Goal: Information Seeking & Learning: Check status

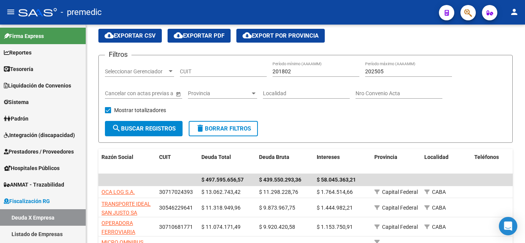
scroll to position [38, 0]
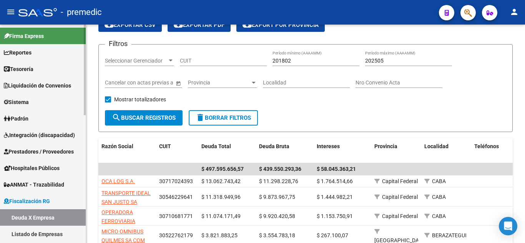
click at [38, 220] on link "Deuda X Empresa" at bounding box center [43, 217] width 86 height 17
click at [293, 61] on input "201802" at bounding box center [315, 61] width 87 height 7
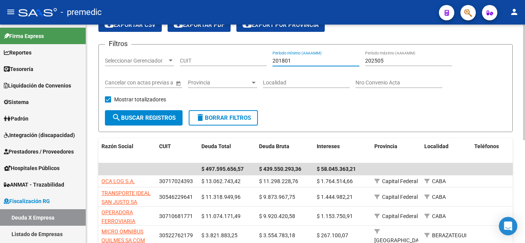
type input "201801"
click at [400, 63] on input "202505" at bounding box center [408, 61] width 87 height 7
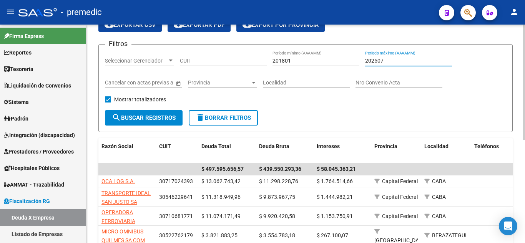
type input "202507"
click at [191, 62] on input "CUIT" at bounding box center [223, 61] width 87 height 7
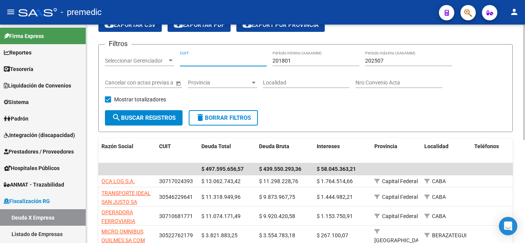
paste input "30-71574600-6"
type input "30-71574600-6"
click at [162, 114] on span "search Buscar Registros" at bounding box center [144, 117] width 64 height 7
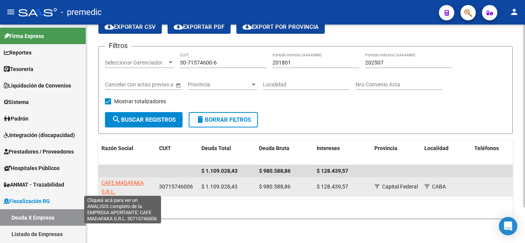
click at [124, 181] on span "CAFE MADAFAKA S.R.L." at bounding box center [122, 187] width 42 height 15
type textarea "30715746006"
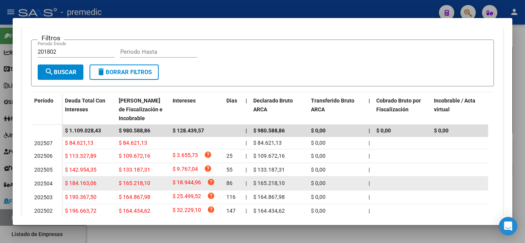
scroll to position [230, 0]
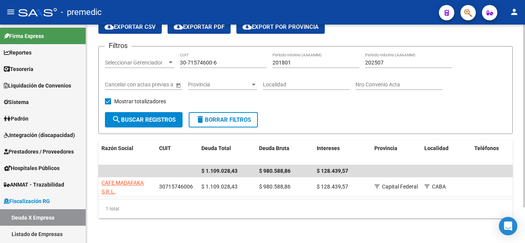
click at [222, 65] on div "30-71574600-6 CUIT" at bounding box center [223, 60] width 87 height 15
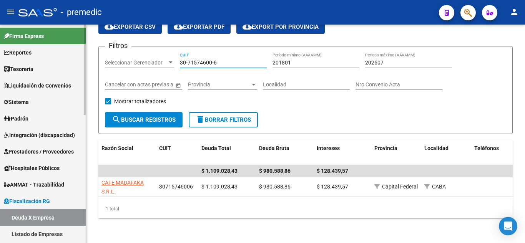
drag, startPoint x: 224, startPoint y: 63, endPoint x: 54, endPoint y: 63, distance: 170.6
click at [224, 63] on input "30-71574600-6" at bounding box center [223, 63] width 87 height 7
drag, startPoint x: 54, startPoint y: 63, endPoint x: 90, endPoint y: 68, distance: 36.8
click at [48, 63] on mat-sidenav-container "Firma Express Reportes Tablero de Control Ingresos Percibidos Análisis de todos…" at bounding box center [262, 134] width 525 height 219
drag, startPoint x: 235, startPoint y: 58, endPoint x: 8, endPoint y: 58, distance: 227.0
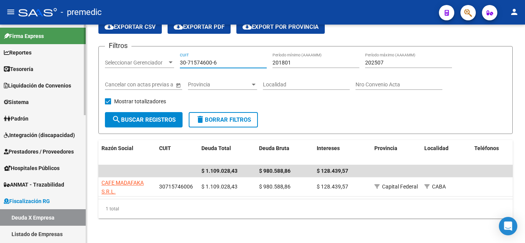
click at [8, 58] on mat-sidenav-container "Firma Express Reportes Tablero de Control Ingresos Percibidos Análisis de todos…" at bounding box center [262, 134] width 525 height 219
paste input "825924"
type input "30-71825924-6"
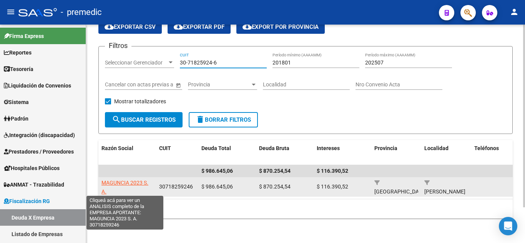
click at [114, 181] on span "MAGUNCIA 2023 S. A." at bounding box center [124, 187] width 47 height 15
type textarea "30718259246"
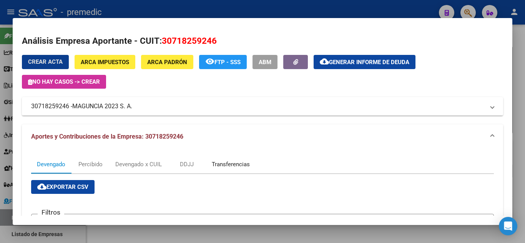
click at [242, 167] on div "Transferencias" at bounding box center [231, 164] width 38 height 8
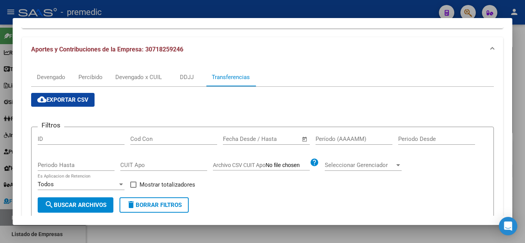
scroll to position [77, 0]
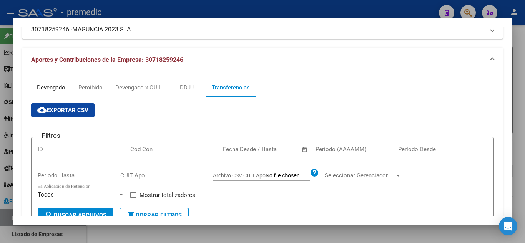
click at [55, 80] on div "Devengado" at bounding box center [51, 87] width 40 height 18
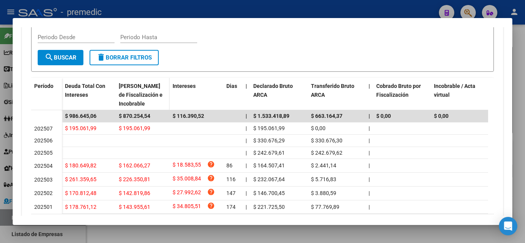
scroll to position [230, 0]
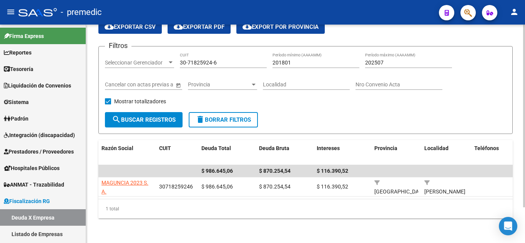
click at [232, 60] on input "30-71825924-6" at bounding box center [223, 63] width 87 height 7
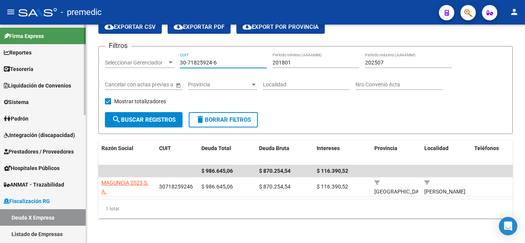
drag, startPoint x: 232, startPoint y: 59, endPoint x: 80, endPoint y: 61, distance: 152.5
click at [80, 60] on mat-sidenav-container "Firma Express Reportes Tablero de Control Ingresos Percibidos Análisis de todos…" at bounding box center [262, 134] width 525 height 219
paste input "11483-3"
type input "30-71811483-3"
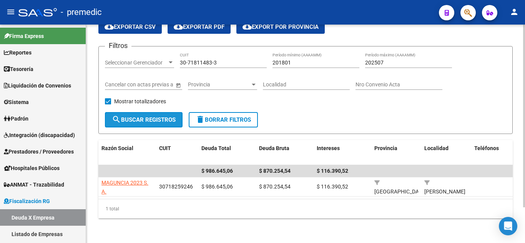
click at [156, 117] on span "search Buscar Registros" at bounding box center [144, 119] width 64 height 7
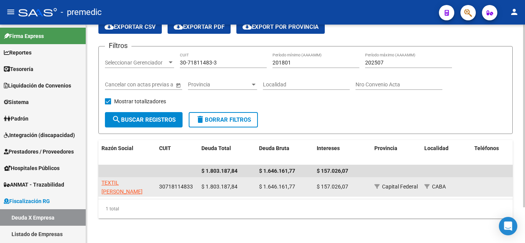
click at [119, 184] on app-link-go-to "TEXTIL [PERSON_NAME]" at bounding box center [126, 188] width 51 height 18
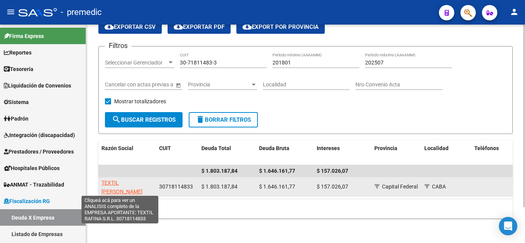
click at [118, 181] on span "TEXTIL [PERSON_NAME]" at bounding box center [121, 187] width 41 height 15
type textarea "30718114833"
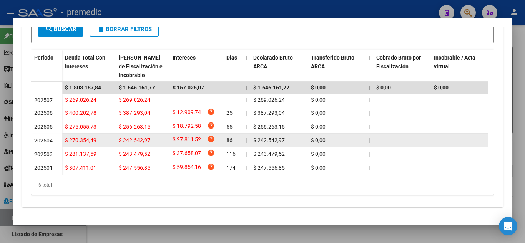
scroll to position [225, 0]
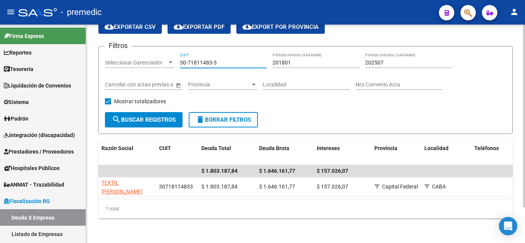
drag, startPoint x: 235, startPoint y: 57, endPoint x: 191, endPoint y: 57, distance: 43.8
click at [191, 60] on input "30-71811483-3" at bounding box center [223, 63] width 87 height 7
click at [234, 60] on input "30-71811483-3" at bounding box center [223, 63] width 87 height 7
drag, startPoint x: 131, startPoint y: 62, endPoint x: 123, endPoint y: 62, distance: 8.1
click at [123, 62] on div "Filtros Seleccionar Gerenciador Seleccionar Gerenciador 30-71811483-3 CUIT 2018…" at bounding box center [305, 83] width 401 height 60
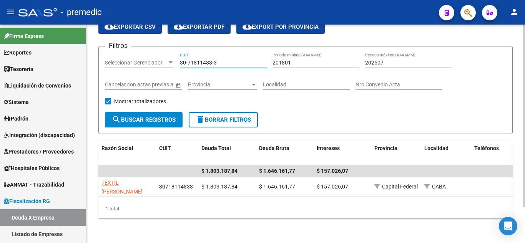
paste input
drag, startPoint x: 226, startPoint y: 61, endPoint x: 78, endPoint y: 61, distance: 148.3
click at [78, 61] on mat-sidenav-container "Firma Express Reportes Tablero de Control Ingresos Percibidos Análisis de todos…" at bounding box center [262, 134] width 525 height 219
paste input "20-29331410-2"
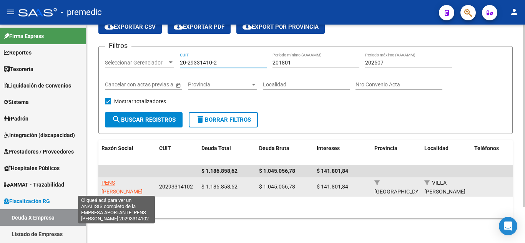
type input "20-29331410-2"
click at [117, 180] on span "PENS [PERSON_NAME]" at bounding box center [121, 187] width 41 height 15
type textarea "20293314102"
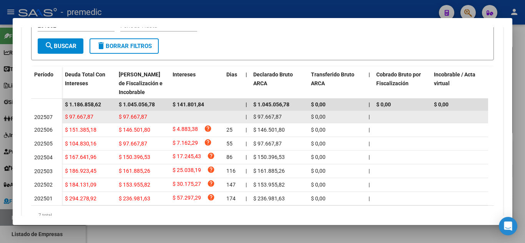
scroll to position [230, 0]
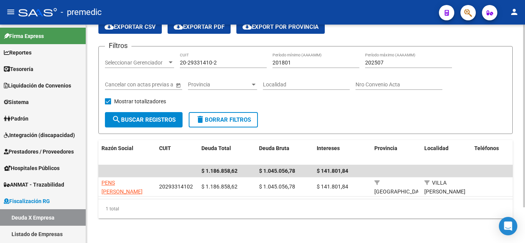
click at [224, 60] on input "20-29331410-2" at bounding box center [223, 63] width 87 height 7
drag, startPoint x: 214, startPoint y: 60, endPoint x: 114, endPoint y: 60, distance: 99.9
click at [114, 60] on div "Filtros Seleccionar Gerenciador Seleccionar Gerenciador 20-29331410-2 CUIT 2018…" at bounding box center [305, 83] width 401 height 60
paste input "30-71808042-4"
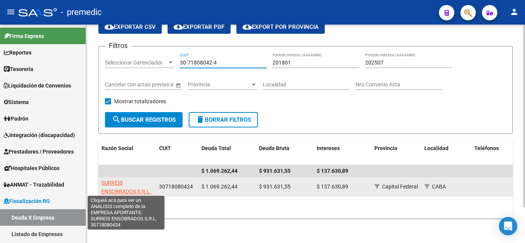
type input "30-71808042-4"
click at [114, 188] on span "SURREIS ENSOBRADOS S.R.L." at bounding box center [126, 187] width 50 height 15
type textarea "30718080424"
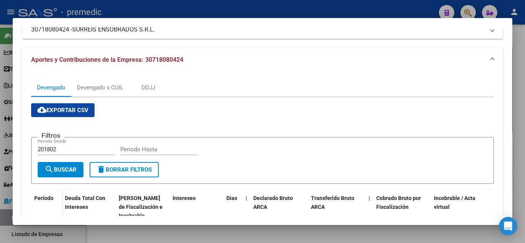
scroll to position [77, 0]
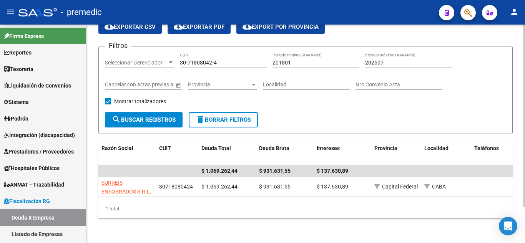
click at [224, 62] on input "30-71808042-4" at bounding box center [223, 63] width 87 height 7
drag, startPoint x: 219, startPoint y: 62, endPoint x: 153, endPoint y: 62, distance: 66.1
click at [154, 62] on div "Filtros Seleccionar Gerenciador Seleccionar Gerenciador 30-71808042-4 CUIT 2018…" at bounding box center [305, 83] width 401 height 60
paste input "3-65552467-9"
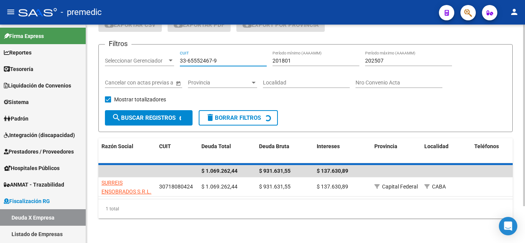
type input "33-65552467-9"
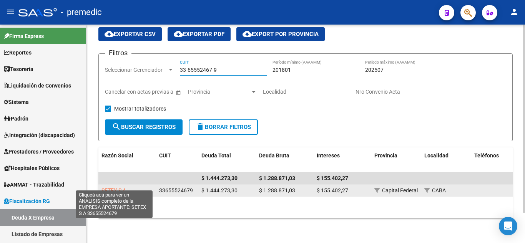
click at [111, 187] on span "SETEX S A" at bounding box center [113, 190] width 25 height 6
type textarea "33655524679"
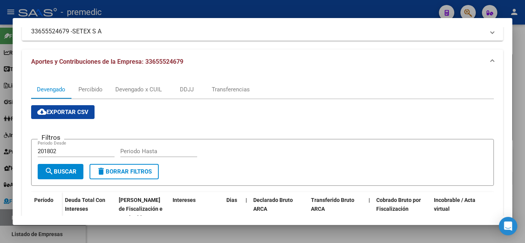
scroll to position [77, 0]
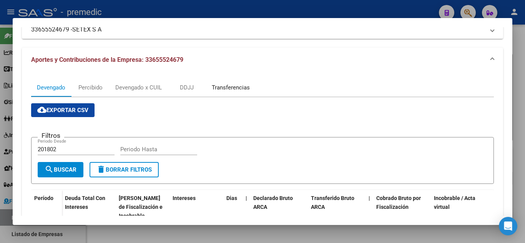
click at [239, 90] on div "Transferencias" at bounding box center [231, 87] width 38 height 8
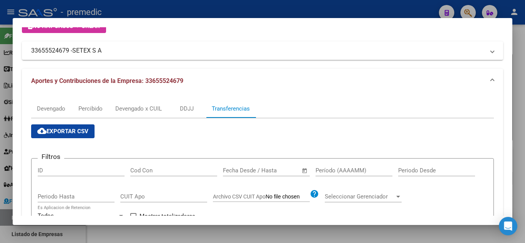
scroll to position [38, 0]
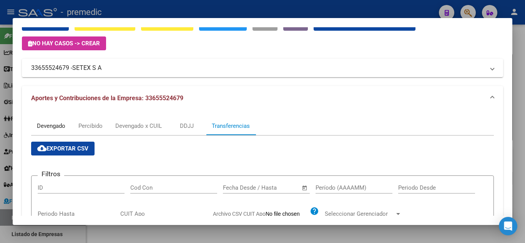
click at [57, 123] on div "Devengado" at bounding box center [51, 126] width 28 height 8
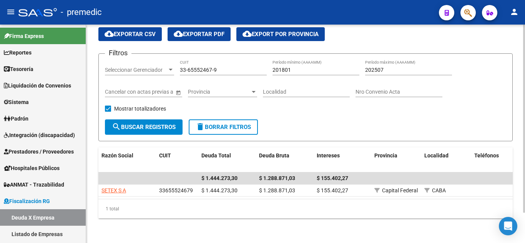
drag, startPoint x: 250, startPoint y: 60, endPoint x: 242, endPoint y: 62, distance: 8.5
click at [249, 60] on div "33-65552467-9 CUIT" at bounding box center [223, 67] width 87 height 15
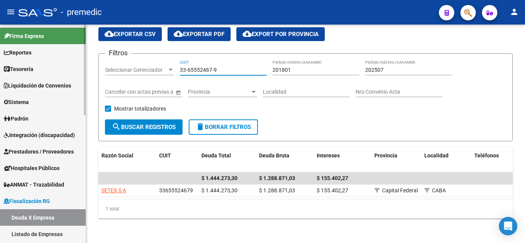
drag, startPoint x: 241, startPoint y: 63, endPoint x: 25, endPoint y: 65, distance: 215.9
click at [25, 65] on mat-sidenav-container "Firma Express Reportes Tablero de Control Ingresos Percibidos Análisis de todos…" at bounding box center [262, 134] width 525 height 219
paste input "0-71604770-5"
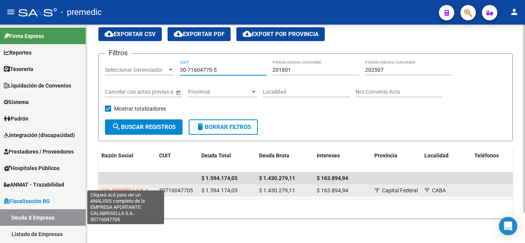
type input "30-71604770-5"
click at [125, 187] on span "CALABRISELLA S.A." at bounding box center [125, 190] width 48 height 6
type textarea "30716047705"
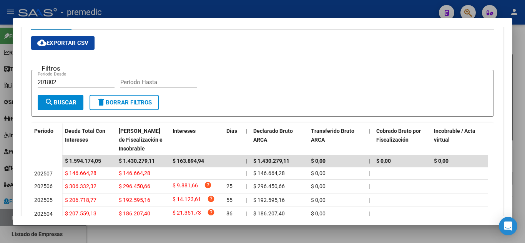
scroll to position [154, 0]
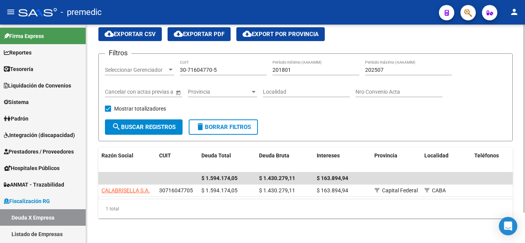
click at [240, 67] on input "30-71604770-5" at bounding box center [223, 70] width 87 height 7
click at [130, 63] on div "Filtros Seleccionar Gerenciador Seleccionar Gerenciador 30-71604770-5 CUIT 2018…" at bounding box center [305, 90] width 401 height 60
paste input "27-35072042-7"
type input "27-35072042-7"
click at [172, 119] on button "search Buscar Registros" at bounding box center [144, 126] width 78 height 15
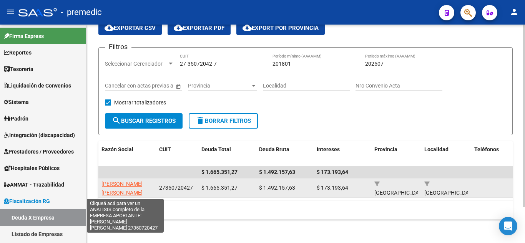
click at [116, 182] on span "[PERSON_NAME] [PERSON_NAME]" at bounding box center [121, 188] width 41 height 15
type textarea "27350720427"
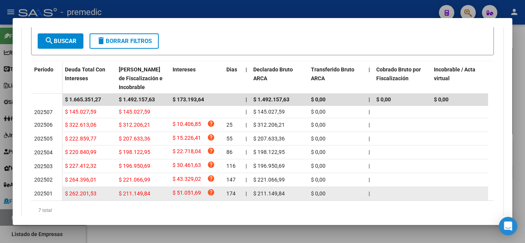
scroll to position [192, 0]
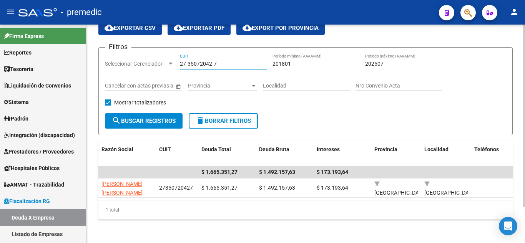
click at [224, 62] on input "27-35072042-7" at bounding box center [223, 64] width 87 height 7
click at [112, 60] on div "Filtros Seleccionar Gerenciador Seleccionar Gerenciador 27-35072042-7 CUIT 2018…" at bounding box center [305, 84] width 401 height 60
paste input "30-71859775-3"
type input "30-71859775-3"
click at [140, 124] on button "search Buscar Registros" at bounding box center [144, 120] width 78 height 15
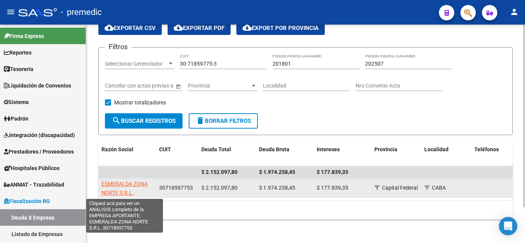
click at [125, 185] on span "ESMERALDA ZONA NORTE S.R.L." at bounding box center [124, 188] width 46 height 15
type textarea "30718597753"
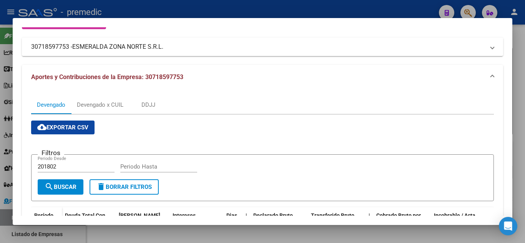
scroll to position [45, 0]
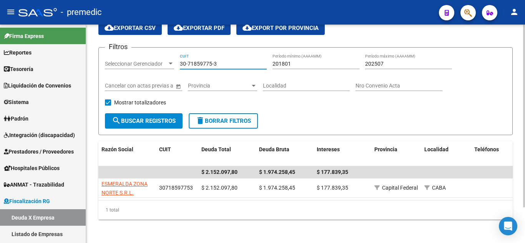
drag, startPoint x: 216, startPoint y: 61, endPoint x: 230, endPoint y: 61, distance: 14.6
click at [217, 61] on input "30-71859775-3" at bounding box center [223, 64] width 87 height 7
drag, startPoint x: 226, startPoint y: 61, endPoint x: 126, endPoint y: 62, distance: 99.9
click at [126, 62] on div "Filtros Seleccionar Gerenciador Seleccionar Gerenciador 30-71859775-3 CUIT 2018…" at bounding box center [305, 84] width 401 height 60
paste input "52726040-6"
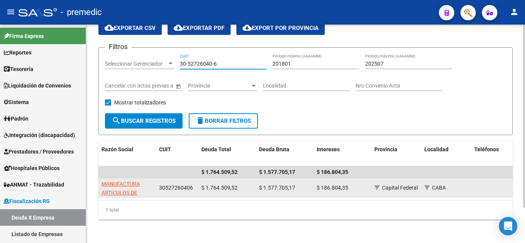
type input "30-52726040-6"
click at [128, 196] on app-link-go-to "MANUFACTURA ARTICULOS DE CAUCHO YACO S A C I F I" at bounding box center [126, 197] width 51 height 35
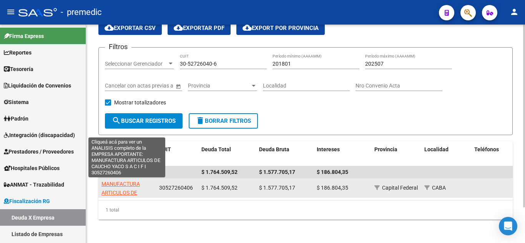
click at [126, 189] on app-link-go-to "MANUFACTURA ARTICULOS DE CAUCHO YACO S A C I F I" at bounding box center [126, 197] width 51 height 35
click at [132, 181] on span "MANUFACTURA ARTICULOS DE CAUCHO YACO S A C I F I" at bounding box center [126, 197] width 50 height 32
type textarea "30527260406"
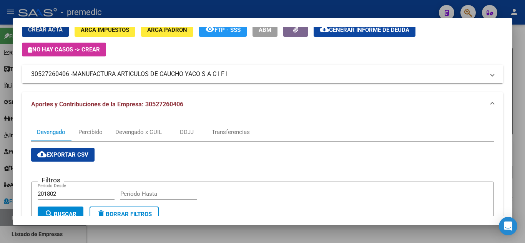
scroll to position [0, 0]
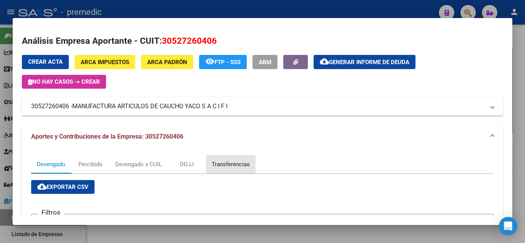
click at [244, 161] on div "Transferencias" at bounding box center [231, 164] width 38 height 8
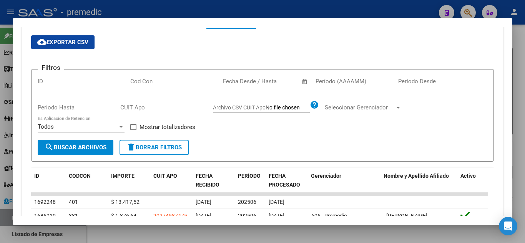
scroll to position [131, 0]
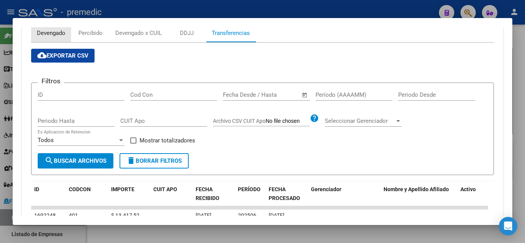
click at [53, 32] on div "Devengado" at bounding box center [51, 33] width 28 height 8
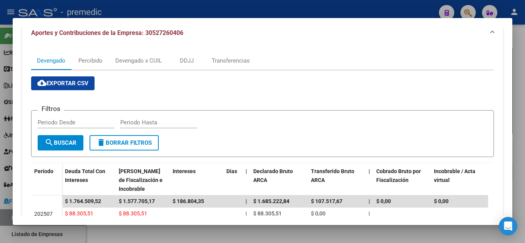
scroll to position [102, 0]
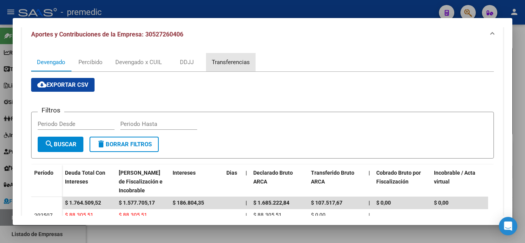
click at [220, 66] on div "Transferencias" at bounding box center [231, 62] width 38 height 8
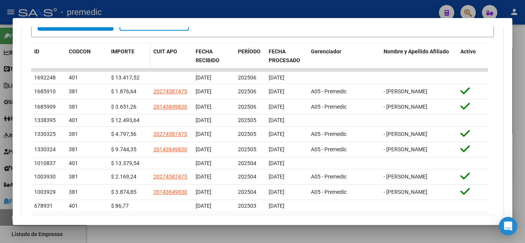
scroll to position [322, 0]
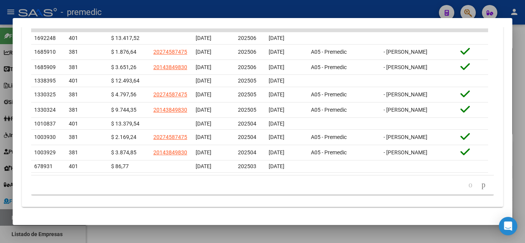
click at [524, 55] on div at bounding box center [262, 121] width 525 height 243
